Goal: Transaction & Acquisition: Purchase product/service

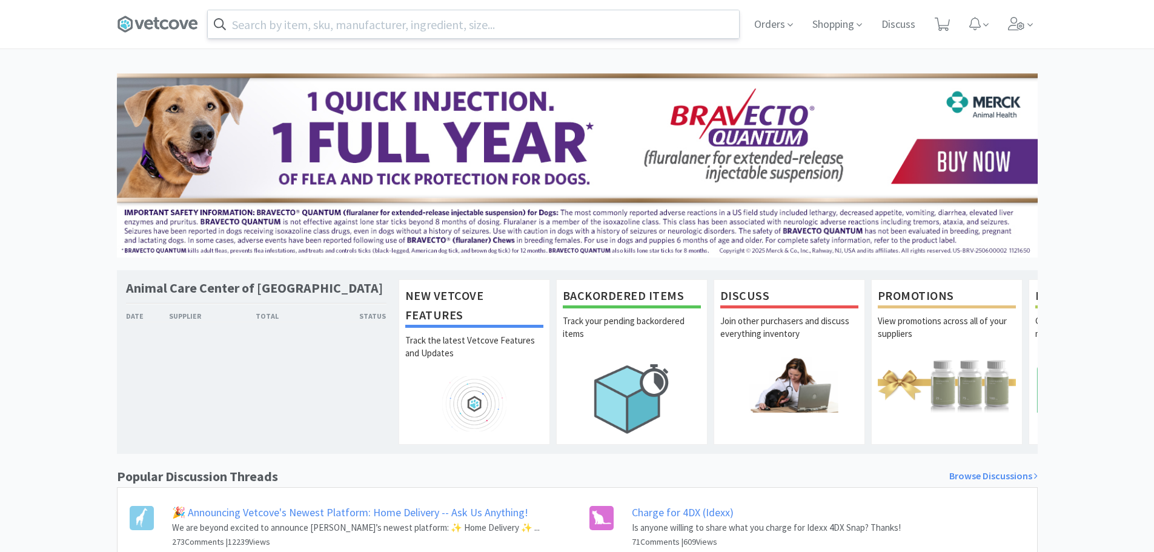
click at [409, 32] on input "text" at bounding box center [473, 24] width 531 height 28
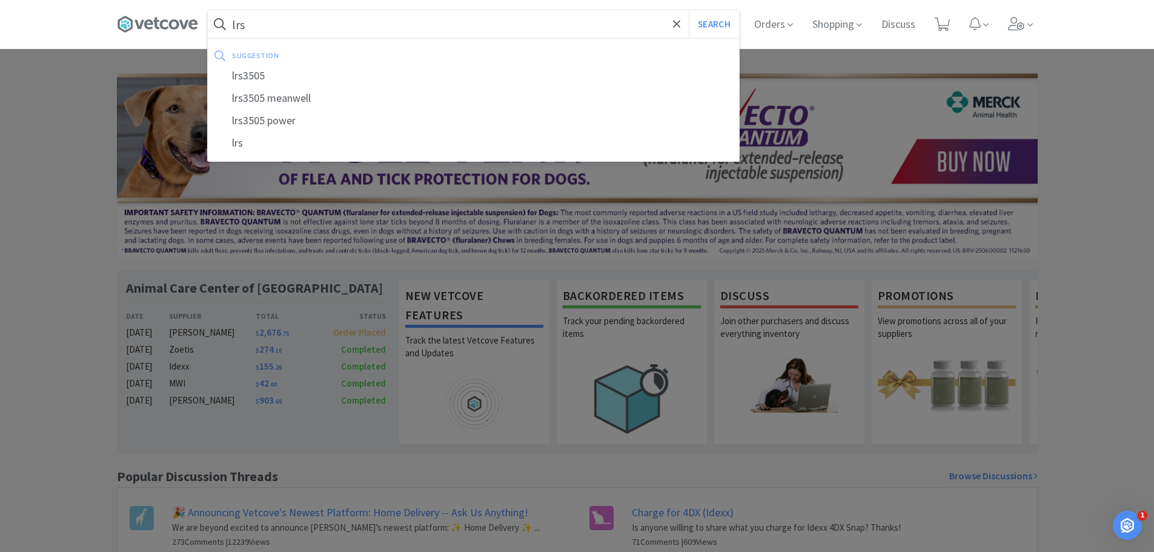
type input "lrs"
click at [689, 10] on button "Search" at bounding box center [714, 24] width 50 height 28
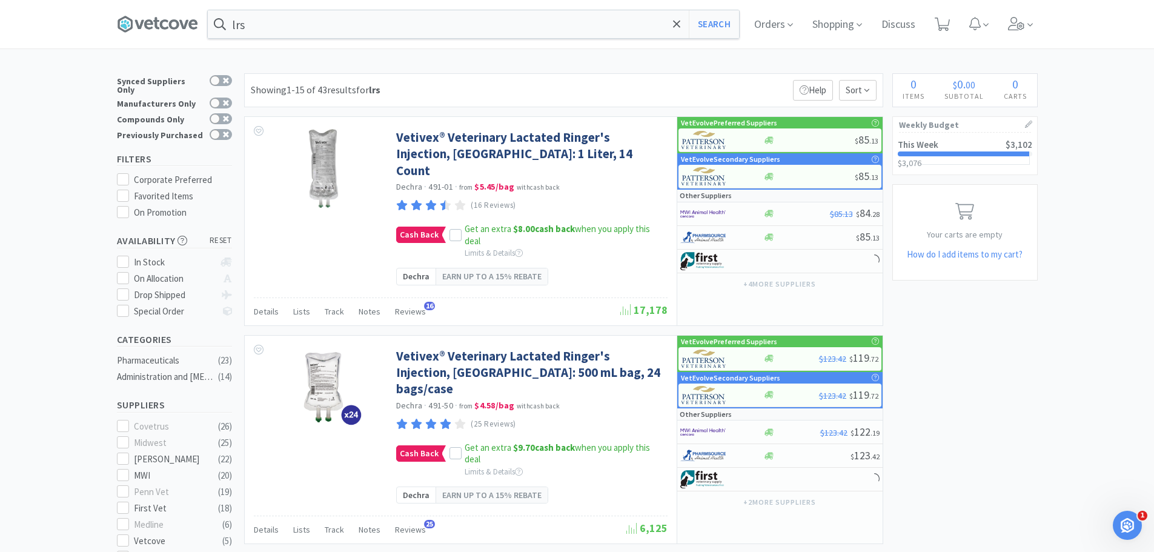
click at [221, 129] on div at bounding box center [221, 134] width 22 height 11
checkbox input "true"
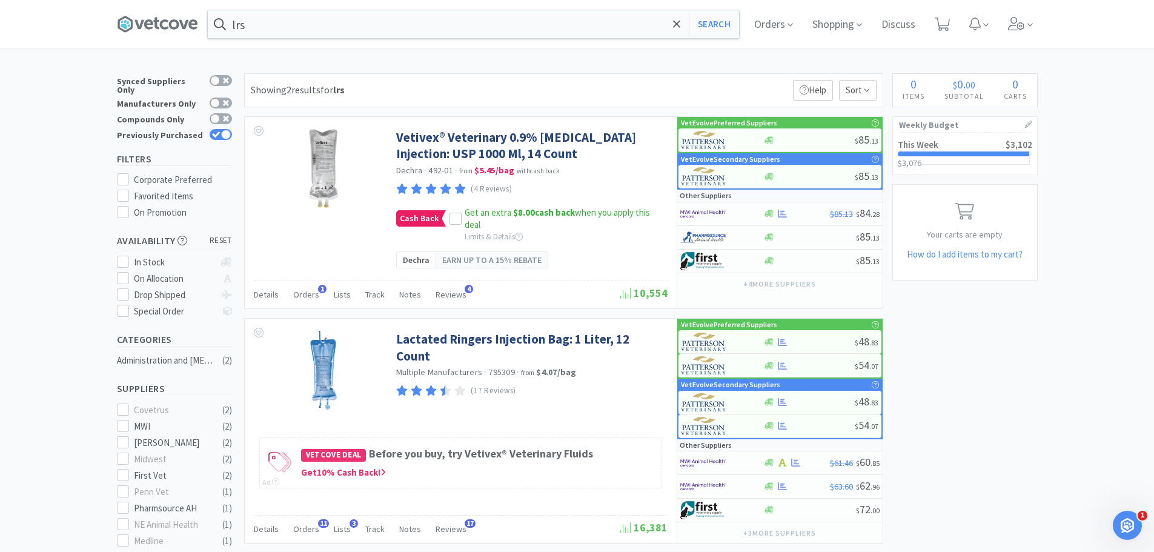
click at [61, 183] on div "× Filter Results Synced Suppliers Only Manufacturers Only Compounds Only Previo…" at bounding box center [577, 439] width 1154 height 733
click at [681, 23] on icon at bounding box center [677, 24] width 8 height 12
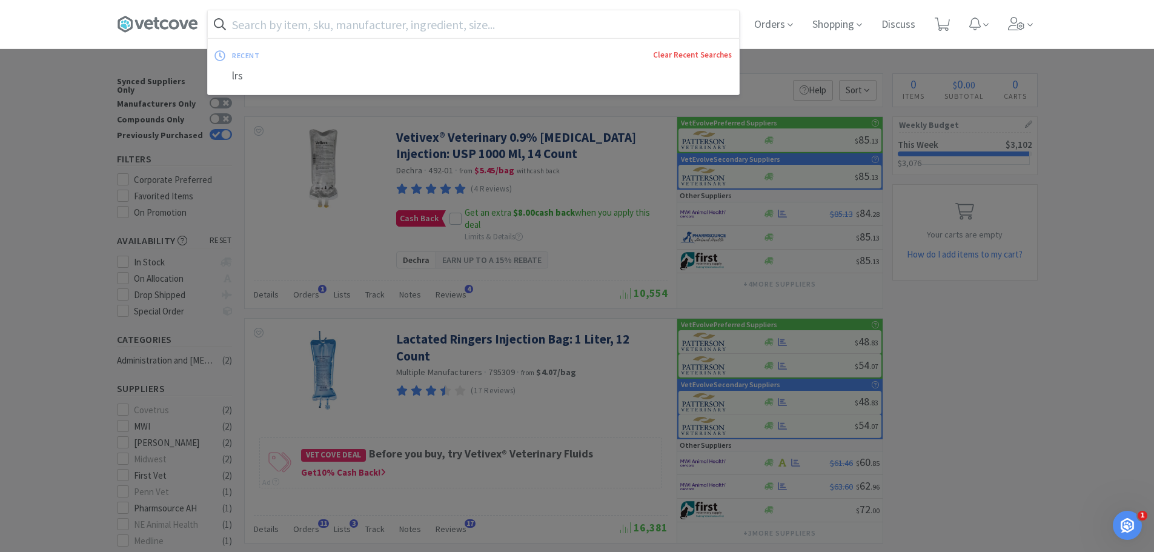
click at [694, 52] on link "Clear Recent Searches" at bounding box center [692, 55] width 79 height 10
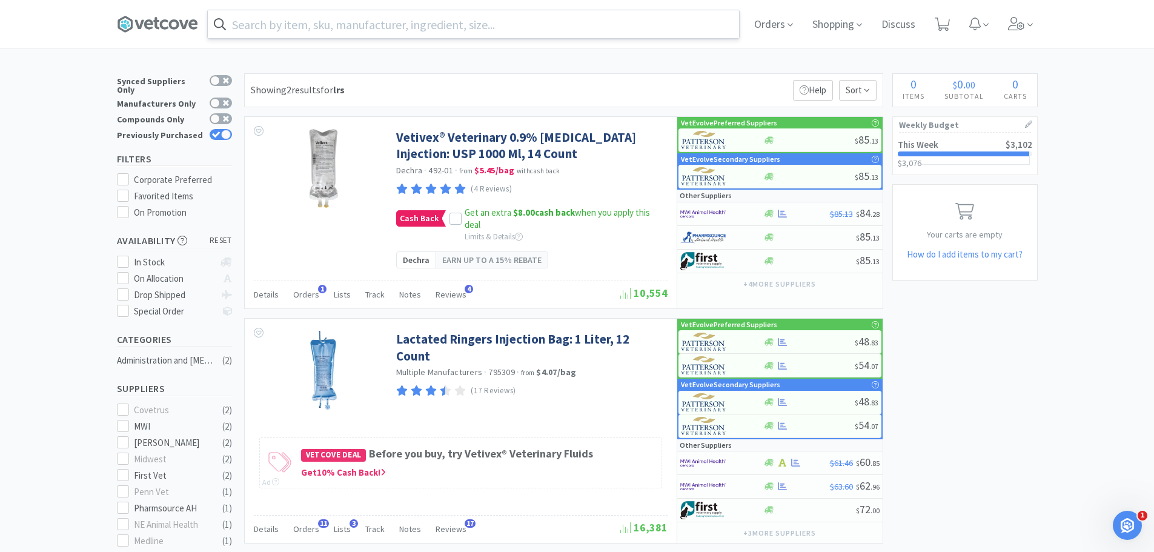
click at [88, 165] on div at bounding box center [577, 276] width 1154 height 552
click at [161, 33] on span at bounding box center [162, 24] width 91 height 48
